Goal: Task Accomplishment & Management: Manage account settings

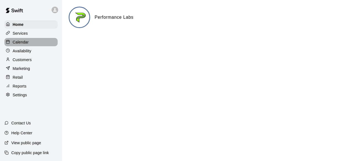
click at [29, 43] on div "Calendar" at bounding box center [30, 42] width 53 height 8
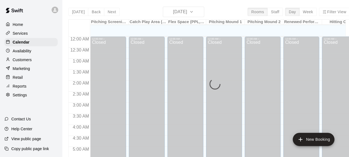
scroll to position [334, 0]
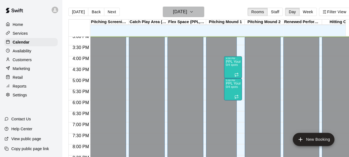
click at [204, 12] on button "[DATE]" at bounding box center [183, 12] width 41 height 10
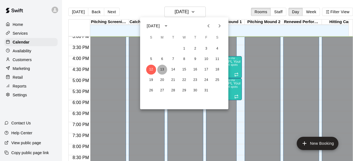
click at [162, 71] on button "13" at bounding box center [162, 70] width 10 height 10
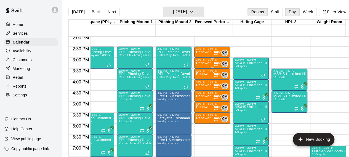
scroll to position [0, 0]
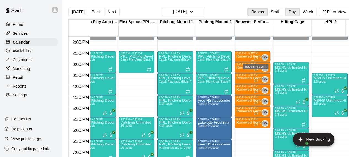
click at [254, 56] on icon "Recurring event" at bounding box center [256, 58] width 4 height 4
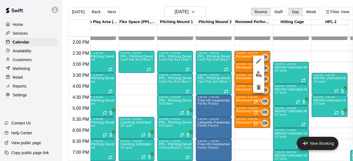
click at [248, 66] on div at bounding box center [176, 80] width 353 height 161
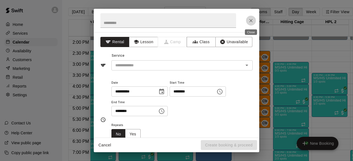
click at [251, 22] on icon "Close" at bounding box center [251, 21] width 6 height 6
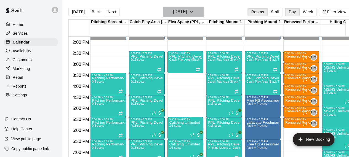
click at [203, 12] on button "[DATE]" at bounding box center [183, 12] width 41 height 10
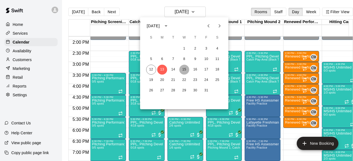
click at [186, 70] on button "15" at bounding box center [184, 70] width 10 height 10
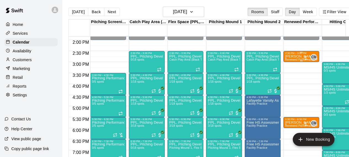
click at [305, 55] on div "CM 0" at bounding box center [310, 57] width 14 height 7
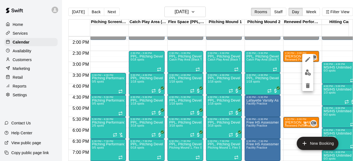
click at [294, 57] on div at bounding box center [176, 80] width 353 height 161
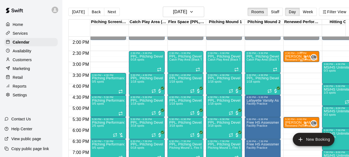
click at [294, 57] on p "[PERSON_NAME]" at bounding box center [301, 57] width 33 height 0
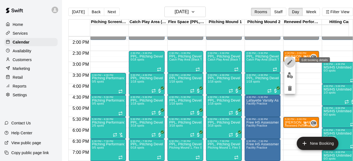
click at [292, 63] on icon "edit" at bounding box center [290, 62] width 7 height 7
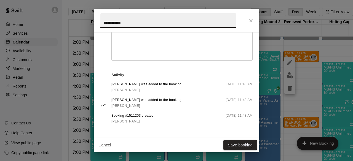
scroll to position [222, 0]
click at [251, 20] on icon "Close" at bounding box center [250, 20] width 3 height 3
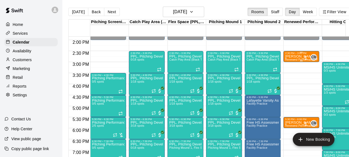
click at [294, 57] on p "[PERSON_NAME]" at bounding box center [301, 57] width 33 height 0
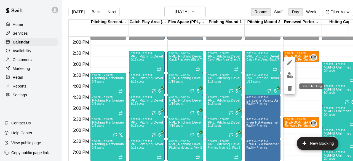
click at [292, 88] on icon "delete" at bounding box center [290, 88] width 7 height 7
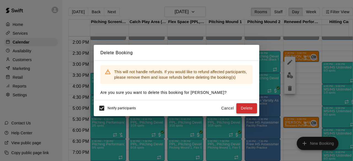
click at [249, 109] on button "Delete" at bounding box center [246, 108] width 21 height 10
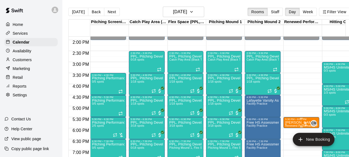
click at [294, 123] on p "[PERSON_NAME]" at bounding box center [301, 123] width 33 height 0
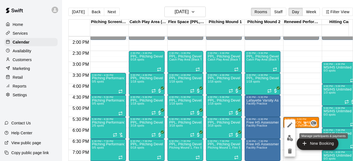
click at [292, 138] on img "edit" at bounding box center [290, 138] width 6 height 6
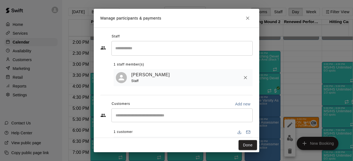
scroll to position [26, 0]
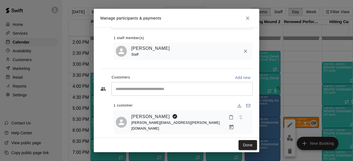
click at [162, 124] on span "[PERSON_NAME][EMAIL_ADDRESS][PERSON_NAME][DOMAIN_NAME]" at bounding box center [175, 126] width 89 height 10
copy span "[PERSON_NAME][EMAIL_ADDRESS][PERSON_NAME][DOMAIN_NAME]"
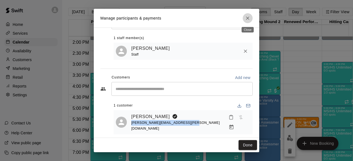
click at [247, 18] on icon "Close" at bounding box center [247, 18] width 3 height 3
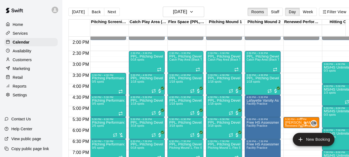
click at [299, 123] on p "[PERSON_NAME]" at bounding box center [301, 123] width 33 height 0
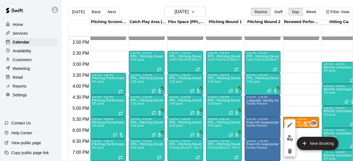
click at [299, 124] on div at bounding box center [176, 80] width 353 height 161
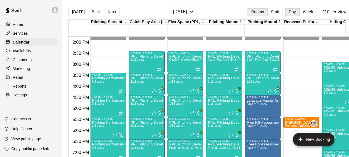
click at [299, 123] on p "[PERSON_NAME]" at bounding box center [301, 123] width 33 height 0
click at [301, 125] on span "Renewed Performance Physical Assessment" at bounding box center [314, 125] width 58 height 3
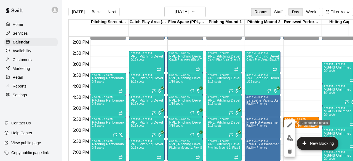
click at [290, 124] on icon "edit" at bounding box center [290, 125] width 7 height 7
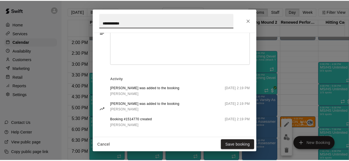
scroll to position [218, 0]
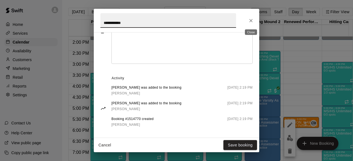
click at [251, 20] on icon "Close" at bounding box center [250, 20] width 3 height 3
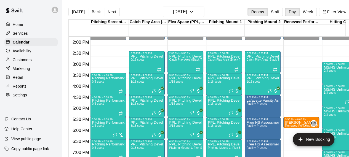
click at [34, 62] on div "Customers" at bounding box center [30, 60] width 53 height 8
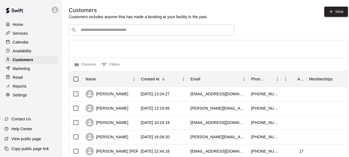
click at [114, 32] on input "Search customers by name or email" at bounding box center [155, 30] width 153 height 6
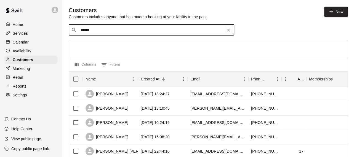
type input "*******"
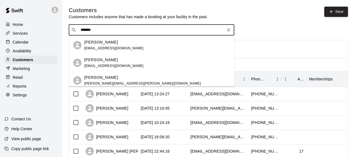
click at [114, 84] on span "[PERSON_NAME][EMAIL_ADDRESS][PERSON_NAME][DOMAIN_NAME]" at bounding box center [142, 84] width 116 height 4
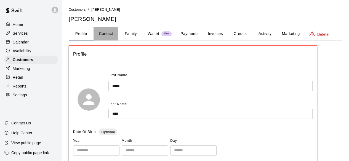
click at [111, 34] on button "Contact" at bounding box center [106, 33] width 25 height 13
select select "**"
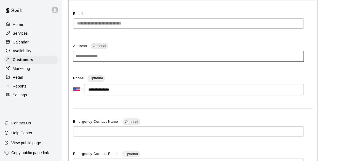
scroll to position [61, 0]
click at [121, 93] on input "**********" at bounding box center [194, 89] width 220 height 11
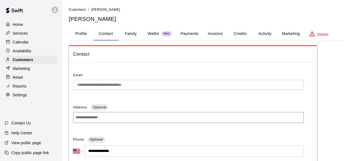
scroll to position [0, 0]
click at [134, 37] on button "Family" at bounding box center [130, 33] width 25 height 13
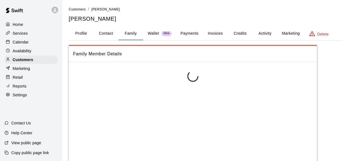
scroll to position [0, 0]
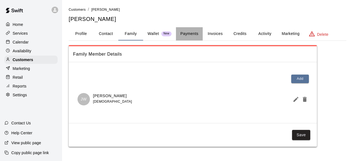
click at [191, 33] on button "Payments" at bounding box center [189, 33] width 27 height 13
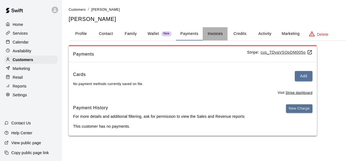
click at [222, 34] on button "Invoices" at bounding box center [215, 33] width 25 height 13
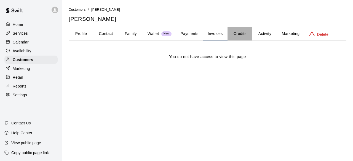
click at [238, 33] on button "Credits" at bounding box center [240, 33] width 25 height 13
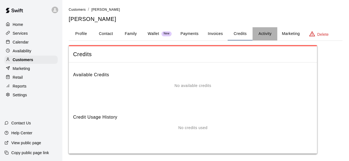
click at [269, 33] on button "Activity" at bounding box center [264, 33] width 25 height 13
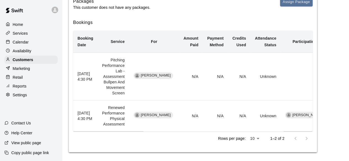
scroll to position [113, 0]
